Goal: Navigation & Orientation: Find specific page/section

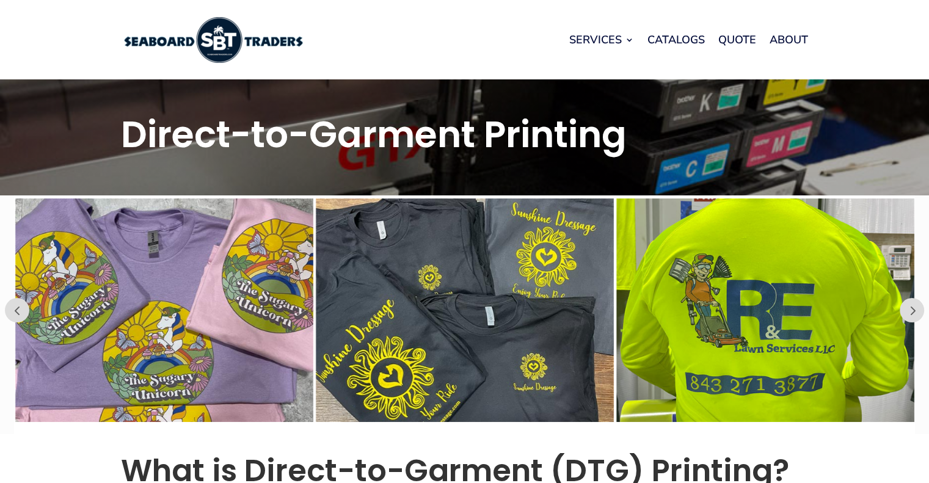
click at [679, 298] on img at bounding box center [765, 310] width 298 height 224
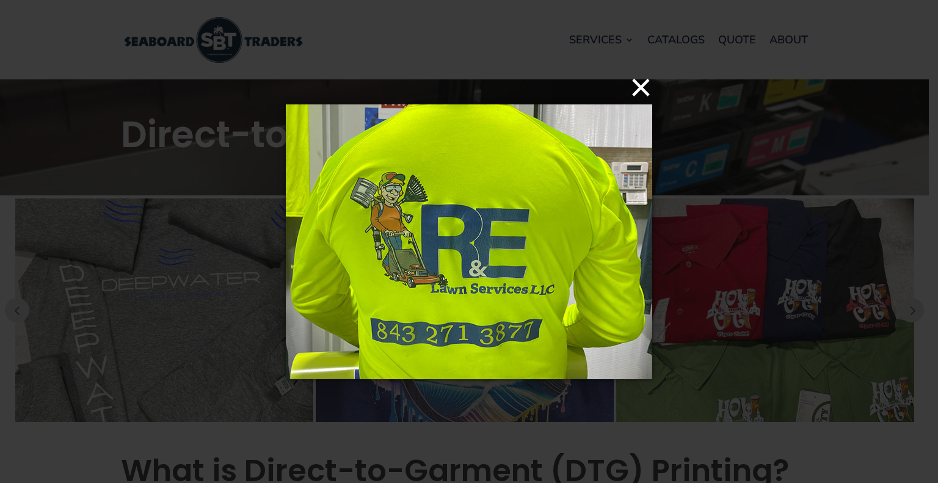
click at [646, 92] on button "×" at bounding box center [472, 87] width 366 height 27
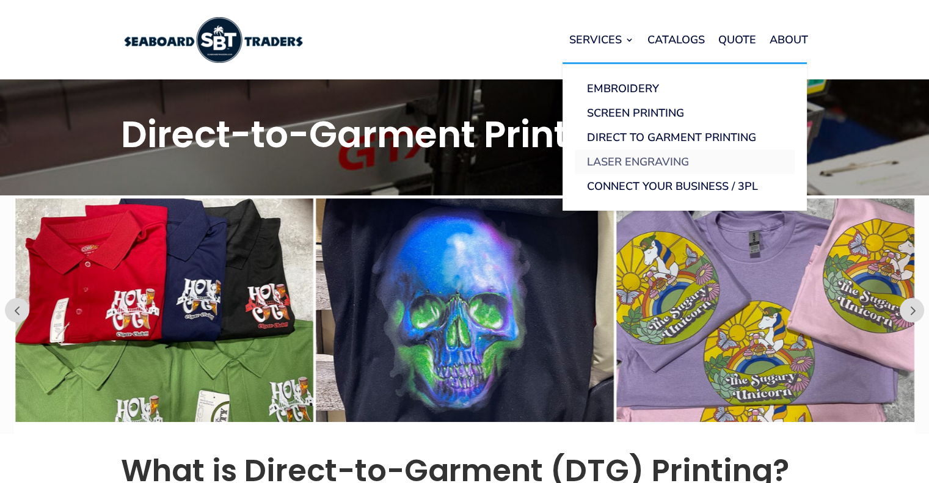
click at [618, 158] on link "Laser Engraving" at bounding box center [685, 162] width 220 height 24
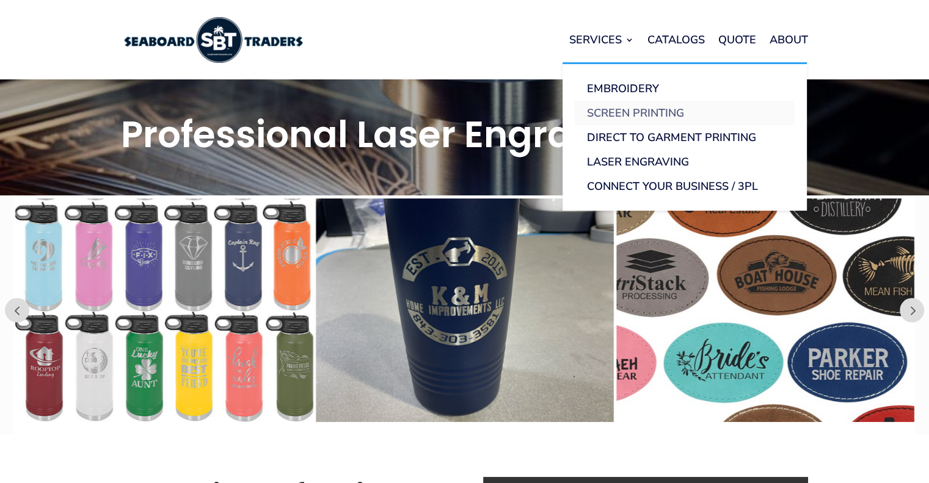
click at [618, 114] on link "Screen Printing" at bounding box center [685, 113] width 220 height 24
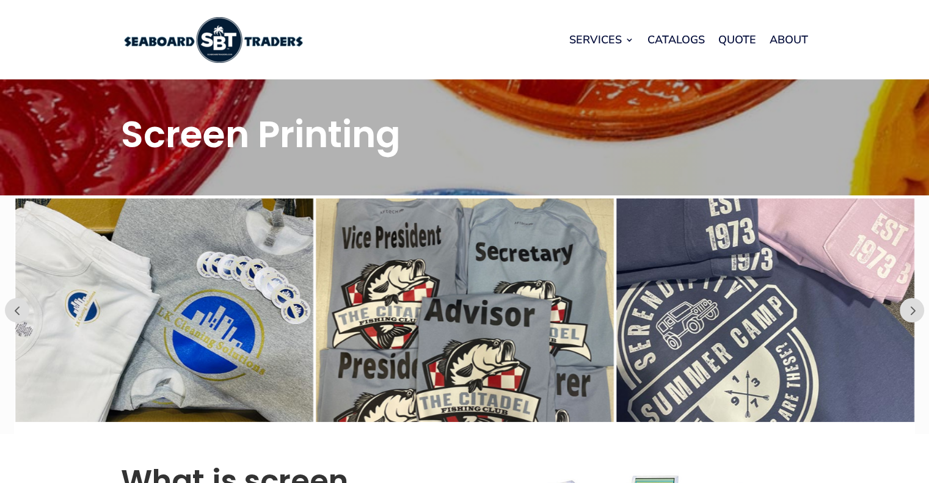
click at [453, 305] on img at bounding box center [465, 310] width 298 height 224
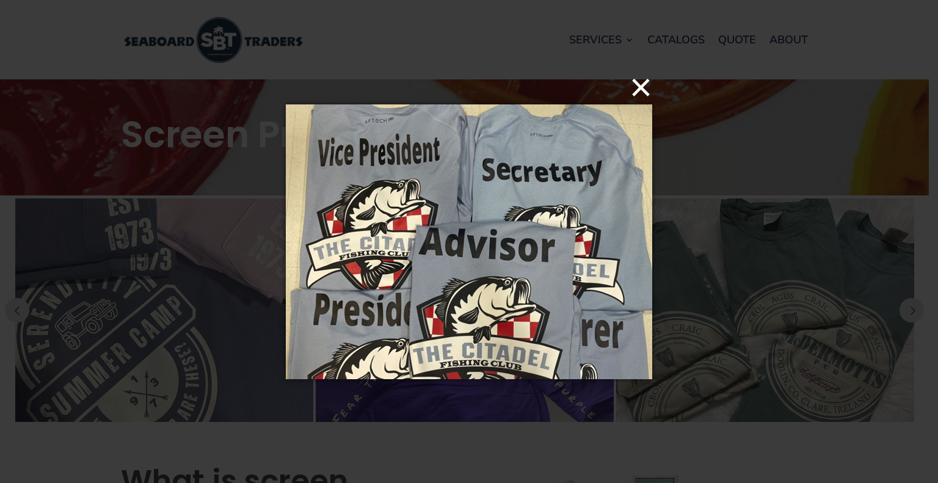
click at [631, 95] on button "×" at bounding box center [472, 87] width 366 height 27
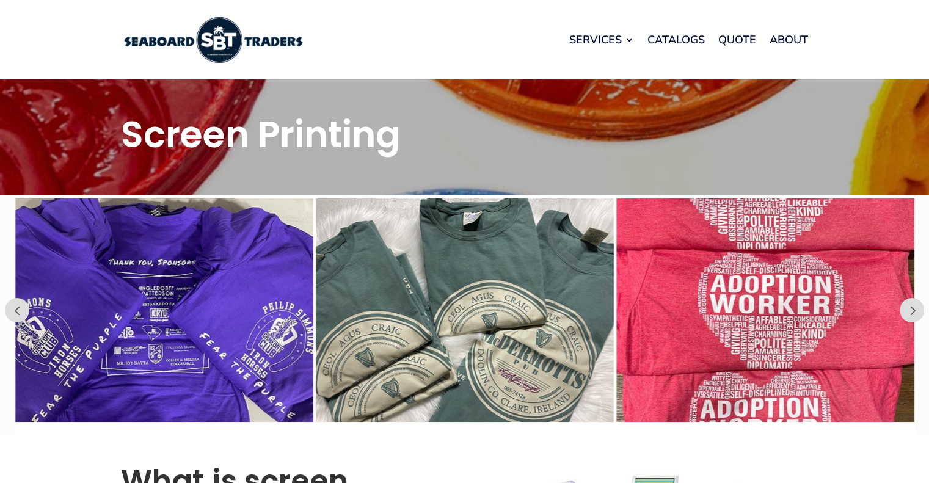
click at [354, 4] on div "Services Embroidery Screen Printing Direct to Garment Printing Laser Engraving …" at bounding box center [464, 39] width 687 height 79
